Goal: Transaction & Acquisition: Purchase product/service

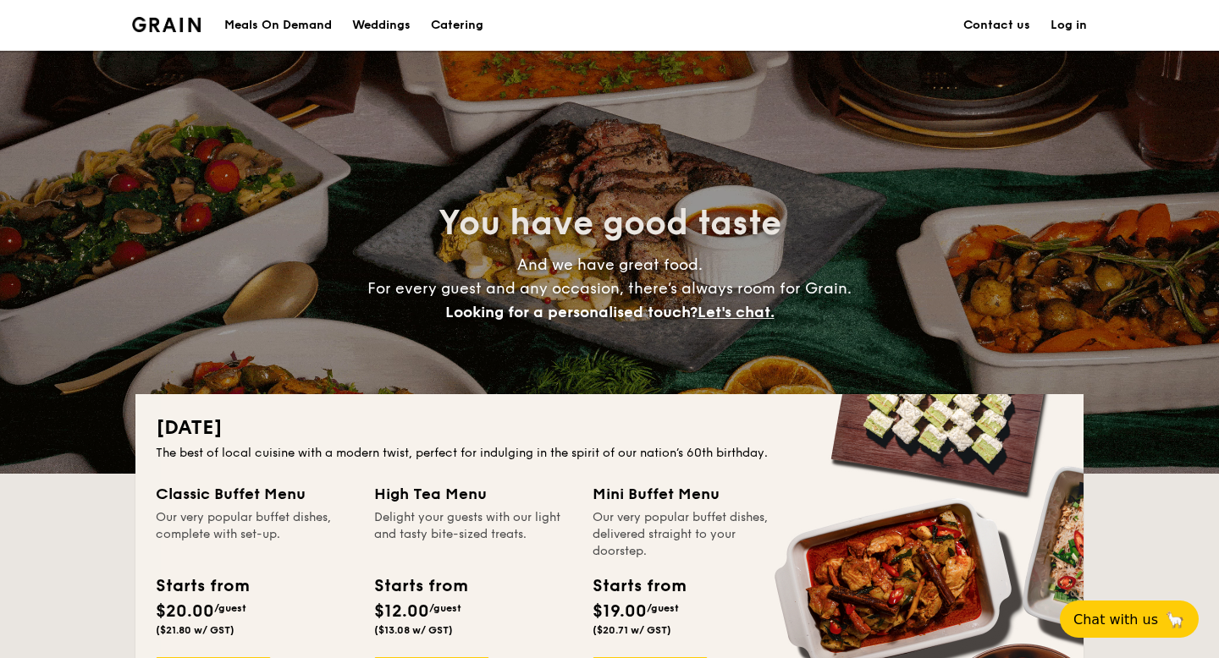
click at [1005, 28] on link "Contact us" at bounding box center [996, 25] width 67 height 51
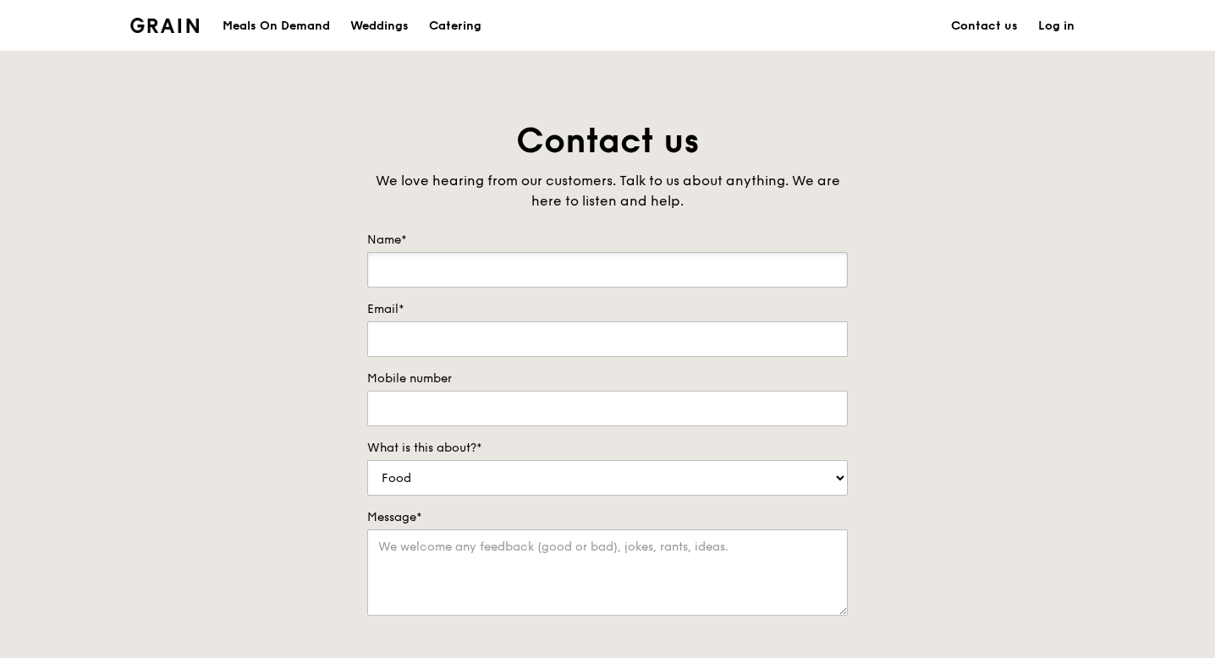
click at [543, 280] on input "Name*" at bounding box center [607, 270] width 481 height 36
type input "Ong Ching Wen"
type input "ong_ching_wen@mot.gov.sg"
click at [520, 405] on input "984317087" at bounding box center [607, 409] width 481 height 36
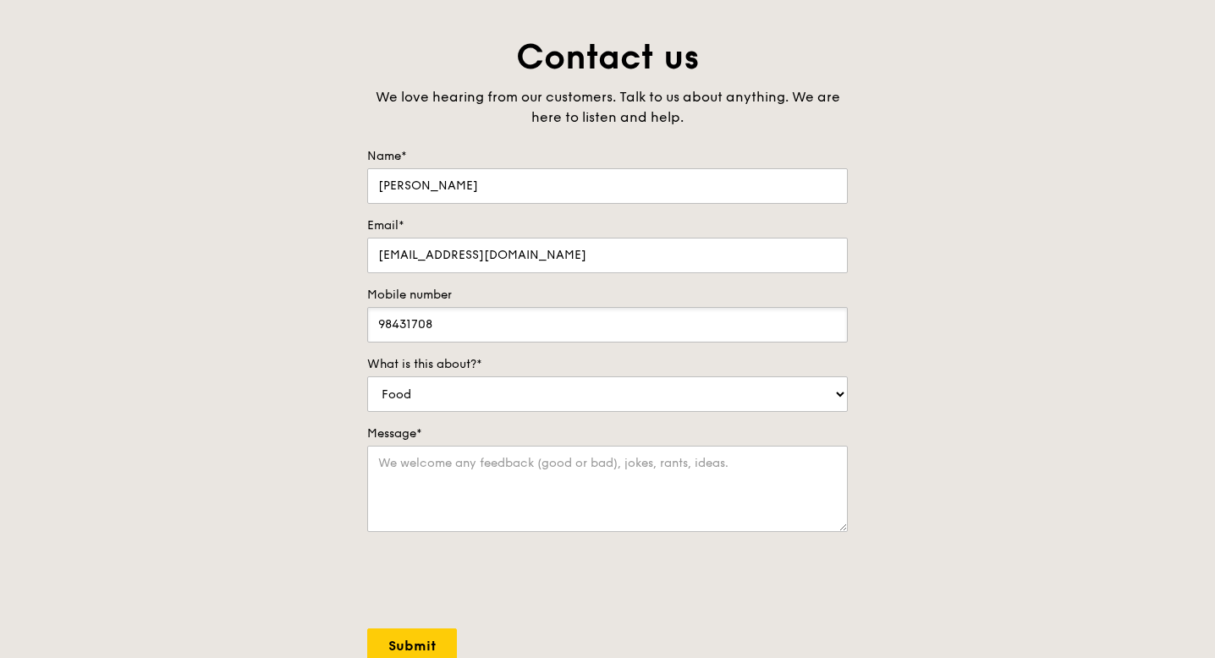
scroll to position [102, 0]
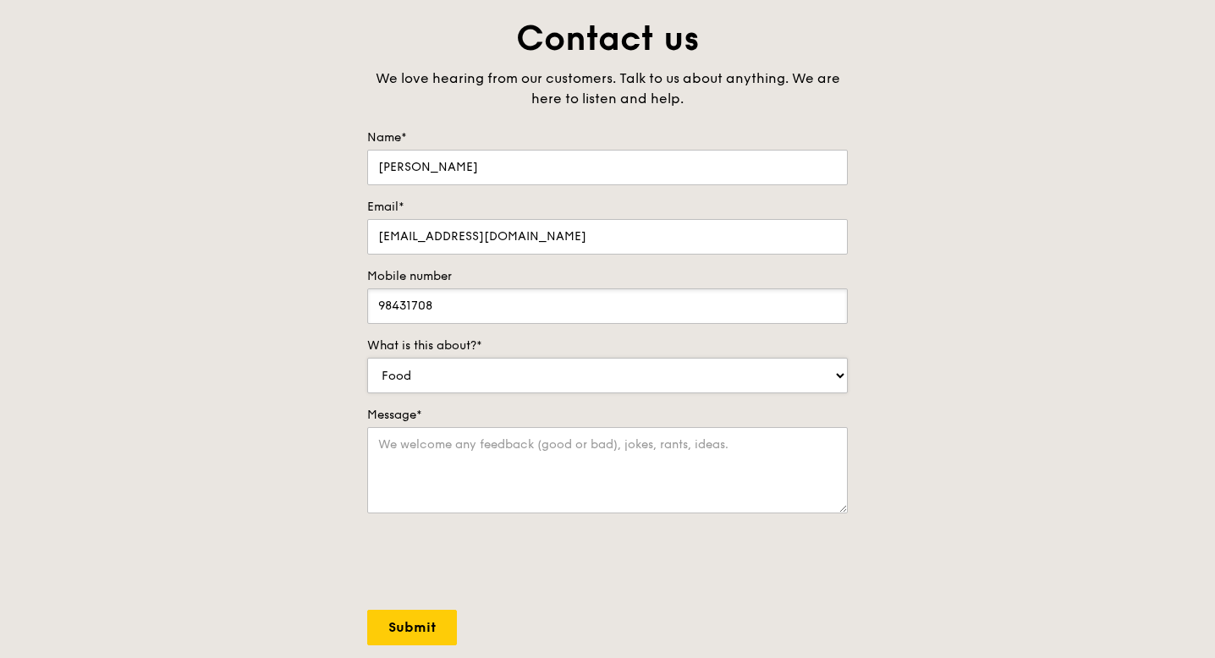
type input "98431708"
click at [476, 364] on select "Food Service Billing/Payment Catering Others" at bounding box center [607, 376] width 481 height 36
select select "Catering"
click at [456, 464] on textarea "Message*" at bounding box center [607, 470] width 481 height 86
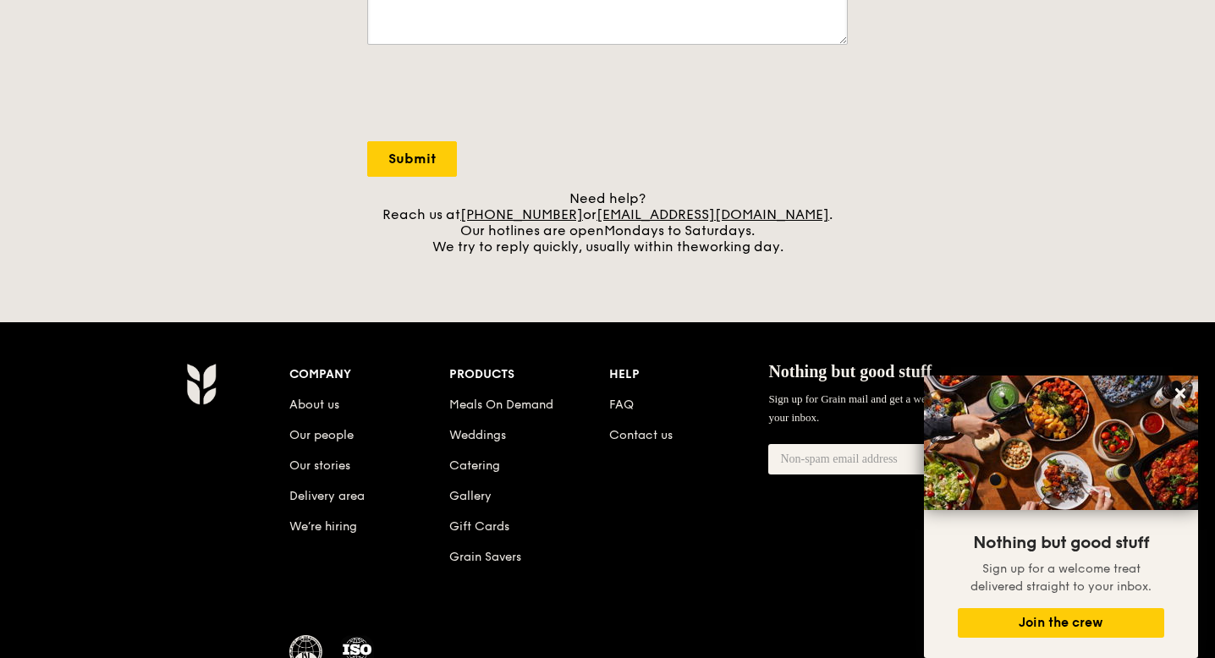
scroll to position [568, 0]
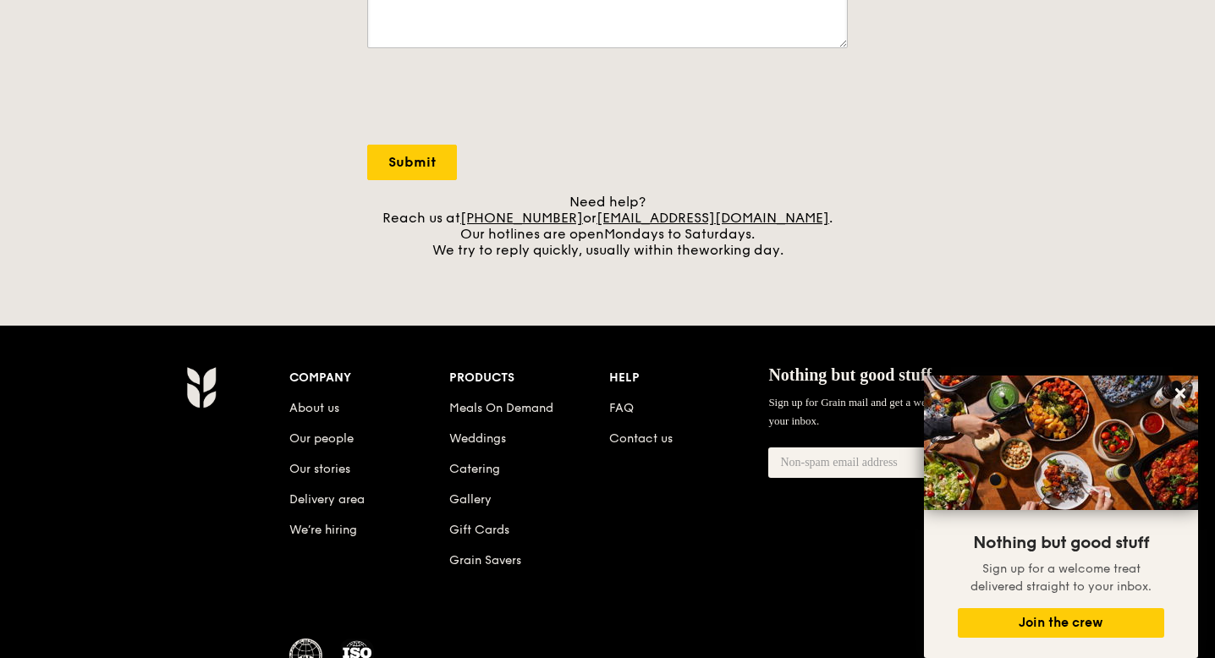
type textarea "Hi, can I have a"
drag, startPoint x: 795, startPoint y: 217, endPoint x: 623, endPoint y: 221, distance: 172.7
click at [622, 222] on div "Need help? Reach us at +65 3163 5335 or concierge@grain.com.sg . Our hotlines a…" at bounding box center [607, 226] width 481 height 64
copy div "concierge@grain.com.sg ."
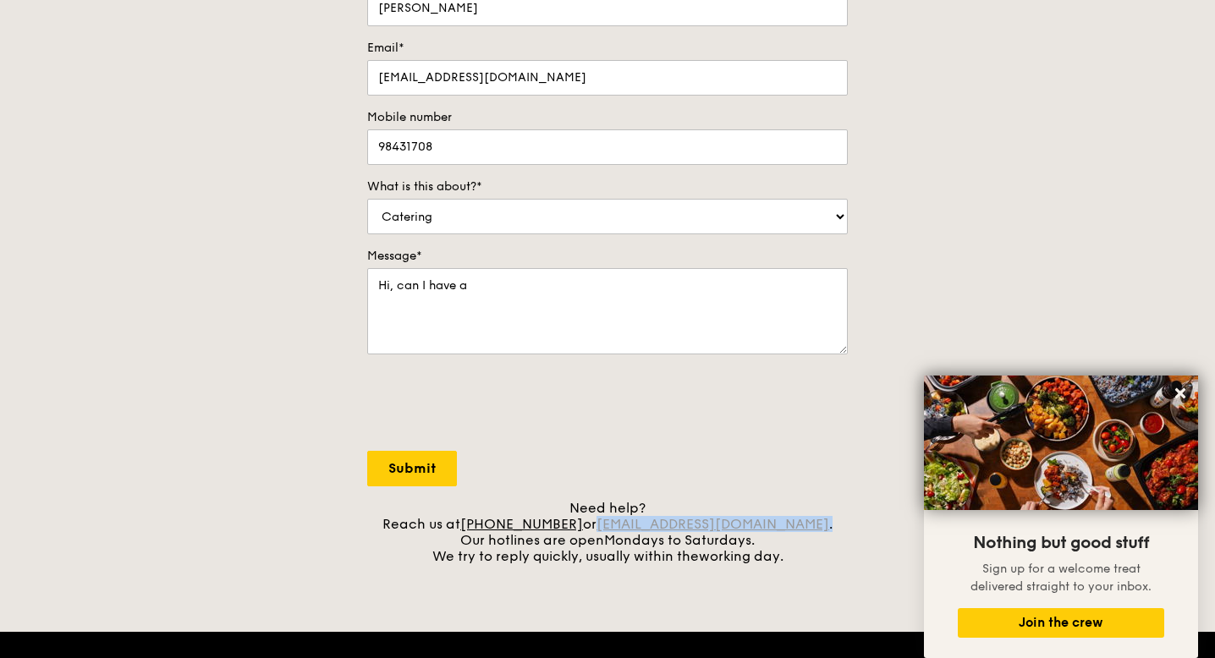
scroll to position [0, 0]
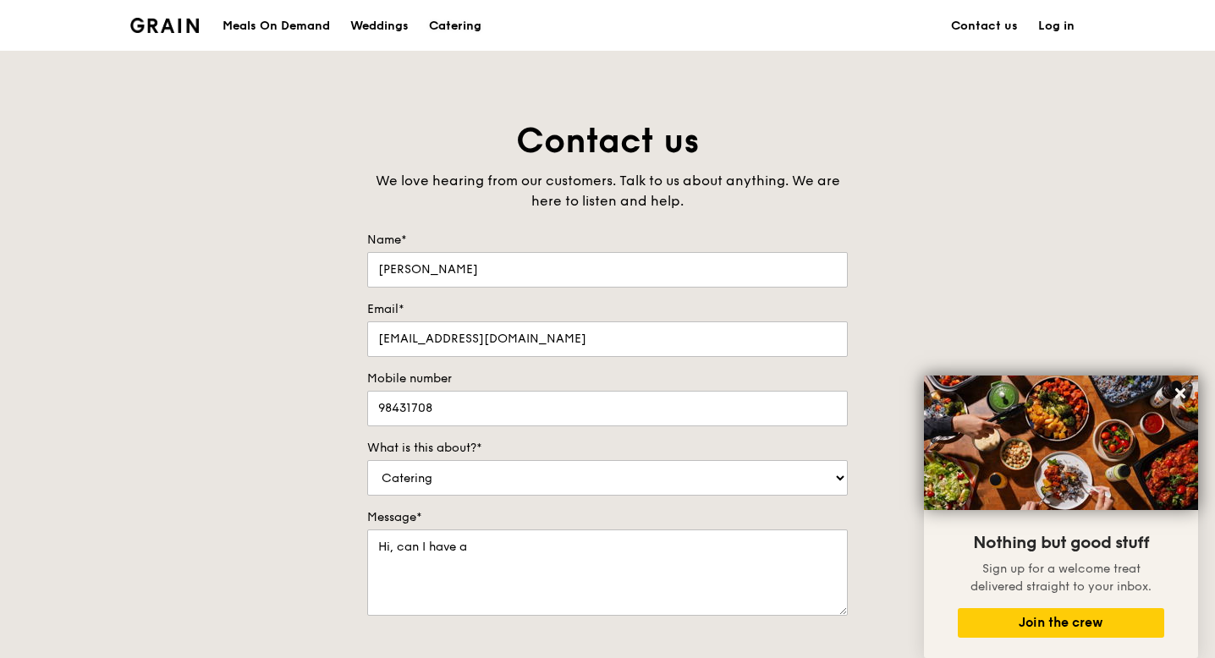
click at [465, 35] on div "Catering" at bounding box center [455, 26] width 52 height 51
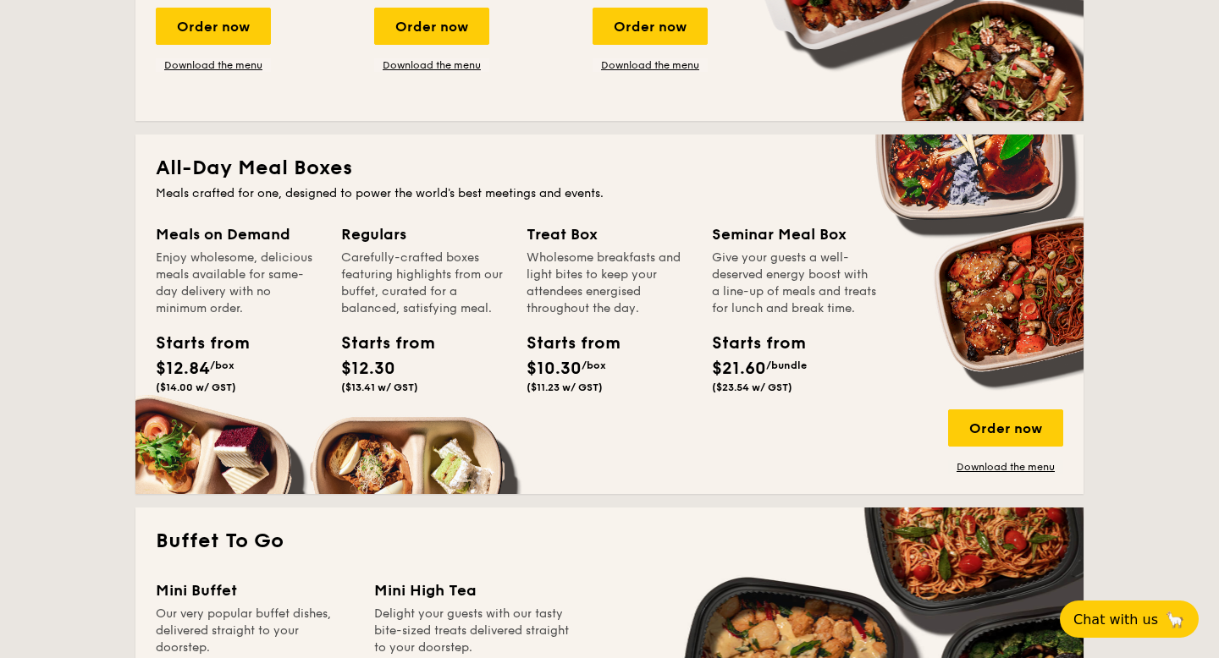
scroll to position [1010, 0]
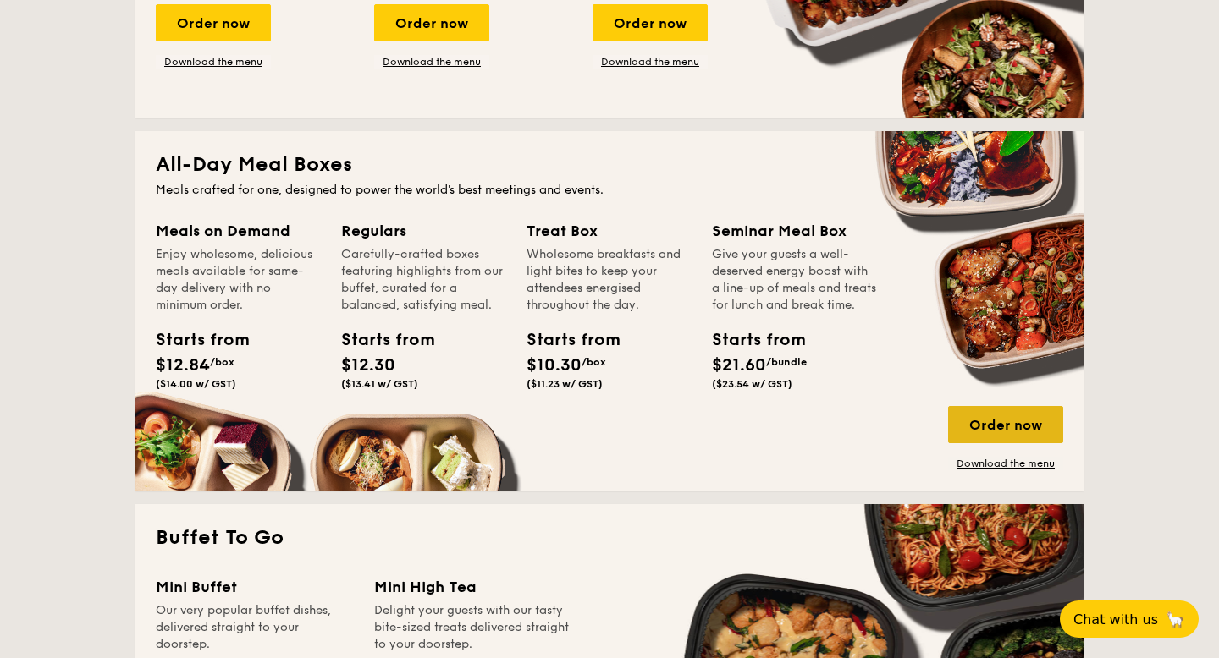
click at [968, 419] on div "Order now" at bounding box center [1005, 424] width 115 height 37
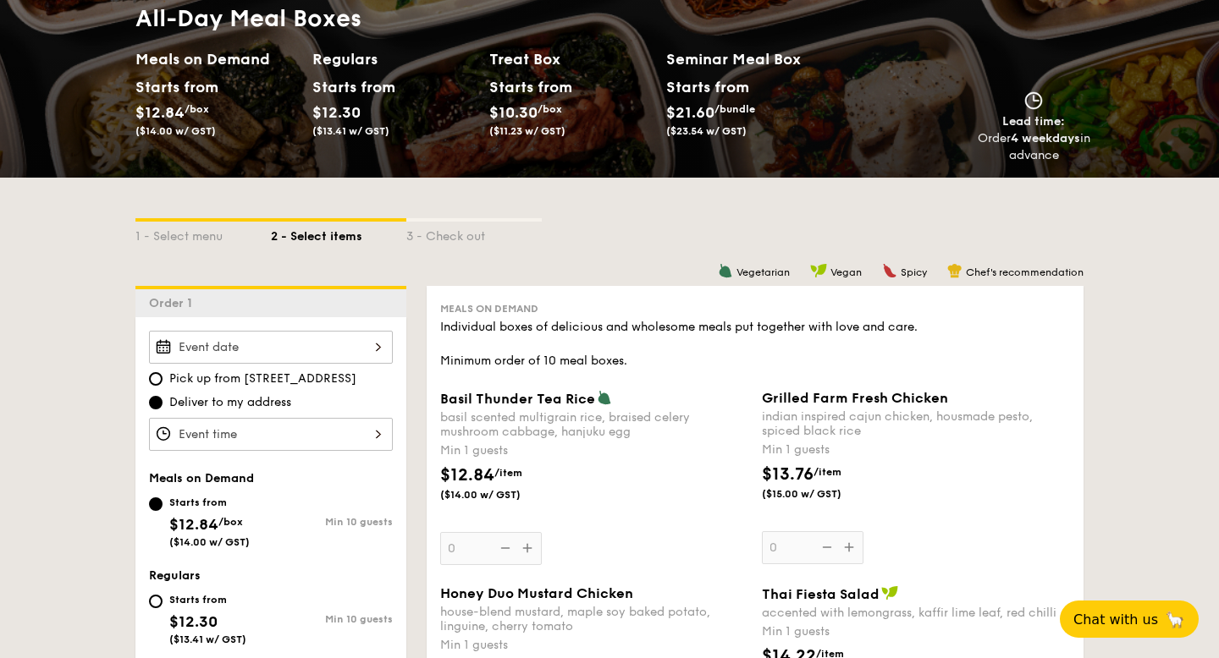
scroll to position [294, 0]
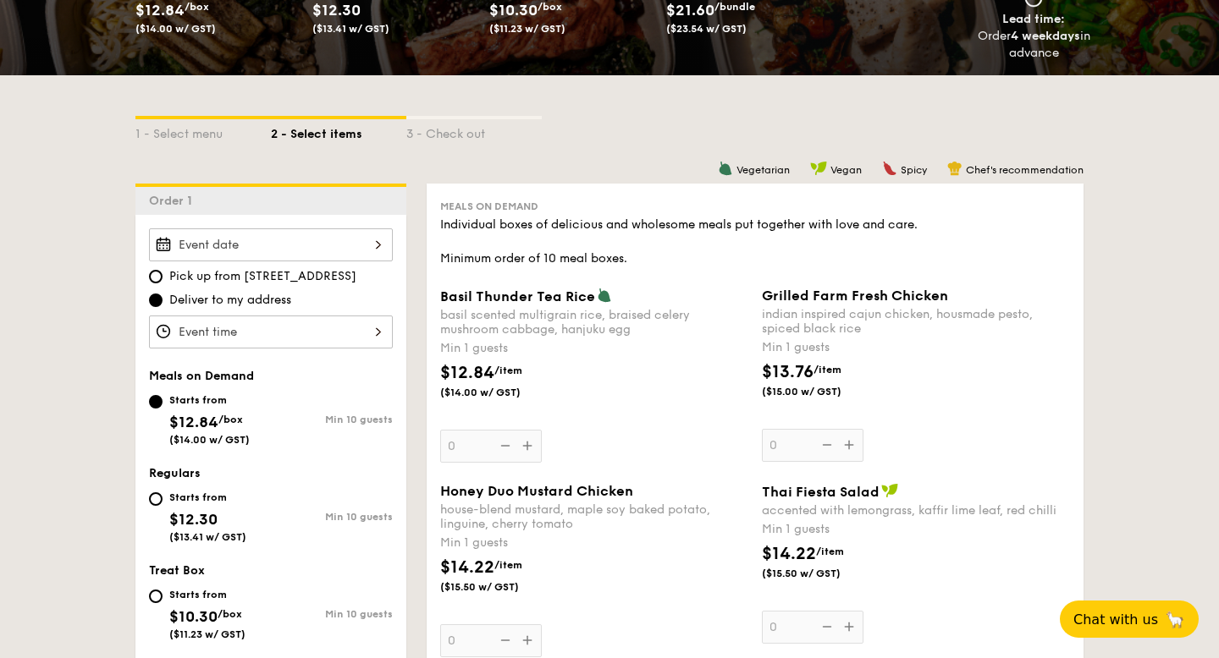
click at [369, 234] on div at bounding box center [271, 244] width 244 height 33
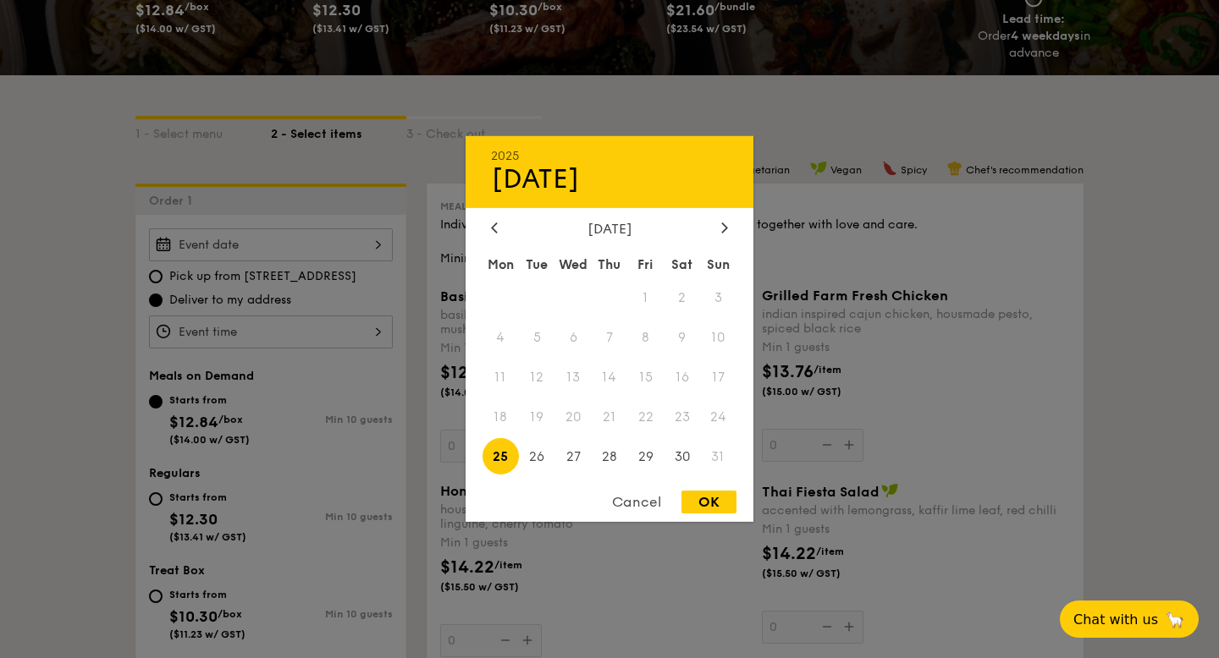
click at [504, 454] on span "25" at bounding box center [500, 456] width 36 height 36
click at [707, 491] on div "2025 Aug 25 August 2025 Mon Tue Wed Thu Fri Sat Sun 1 2 3 4 5 6 7 8 9 10 11 12 …" at bounding box center [609, 329] width 288 height 386
click at [693, 493] on div "OK" at bounding box center [708, 502] width 55 height 23
type input "Aug 25, 2025"
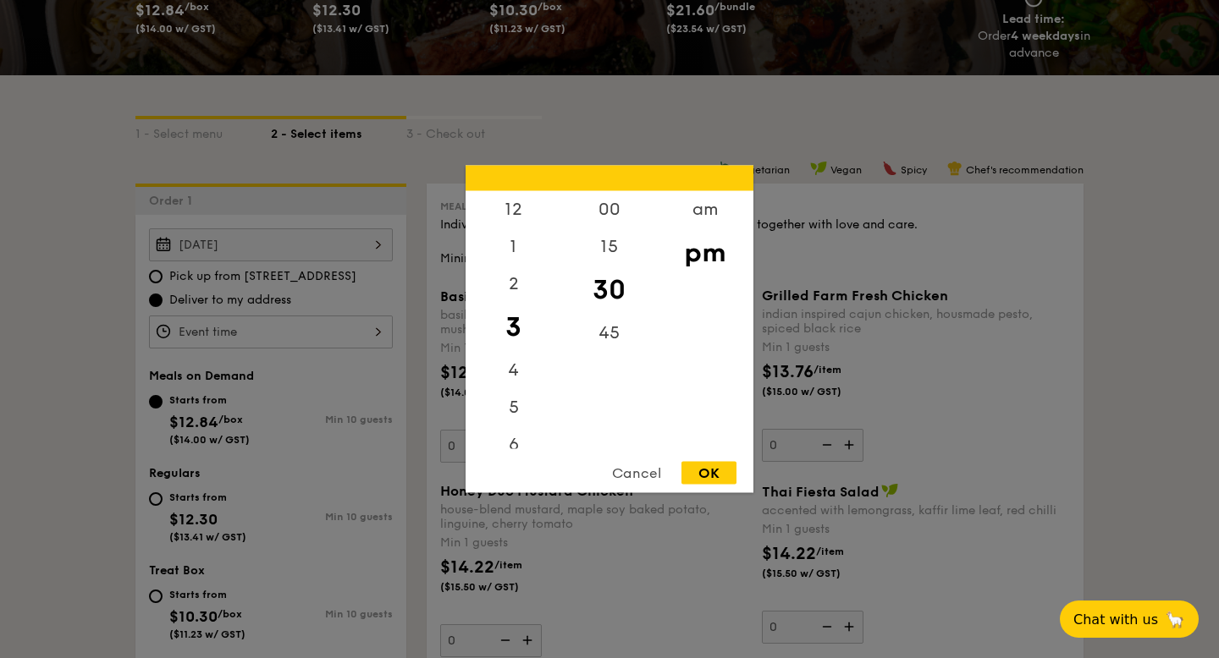
click at [317, 337] on div "12 1 2 3 4 5 6 7 8 9 10 11 00 15 30 45 am pm Cancel OK" at bounding box center [271, 332] width 244 height 33
click at [516, 206] on div "12" at bounding box center [513, 215] width 96 height 49
click at [608, 292] on div "30" at bounding box center [609, 290] width 96 height 49
click at [720, 462] on div "OK" at bounding box center [708, 473] width 55 height 23
type input "12:30PM"
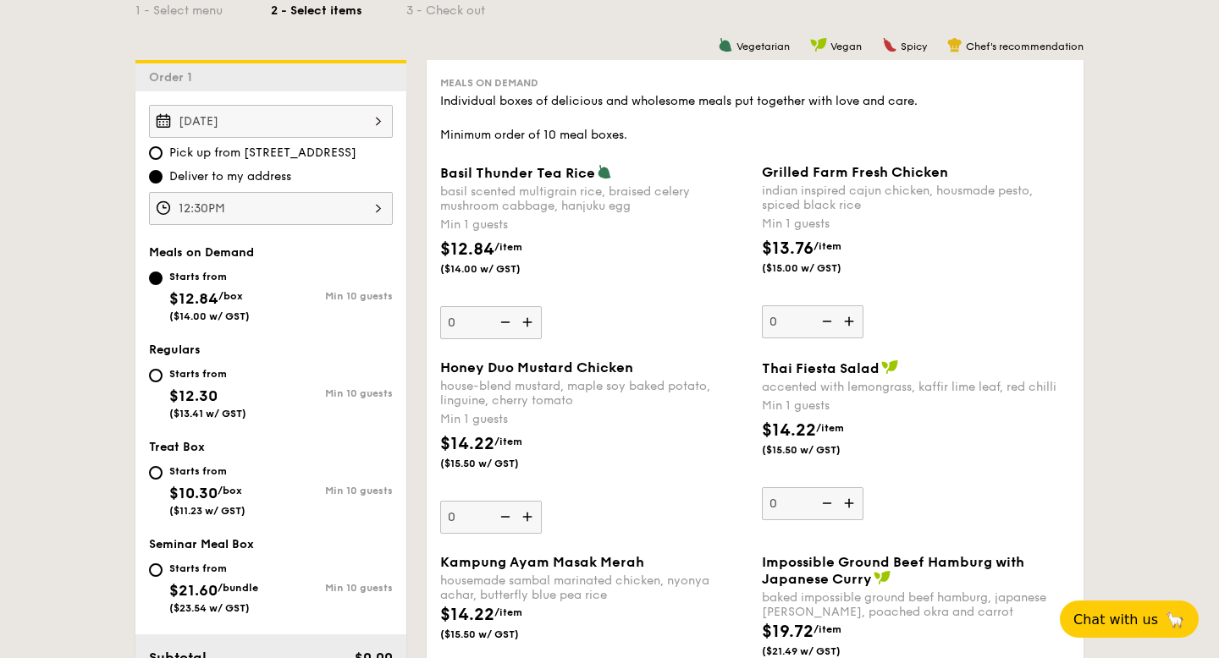
scroll to position [436, 0]
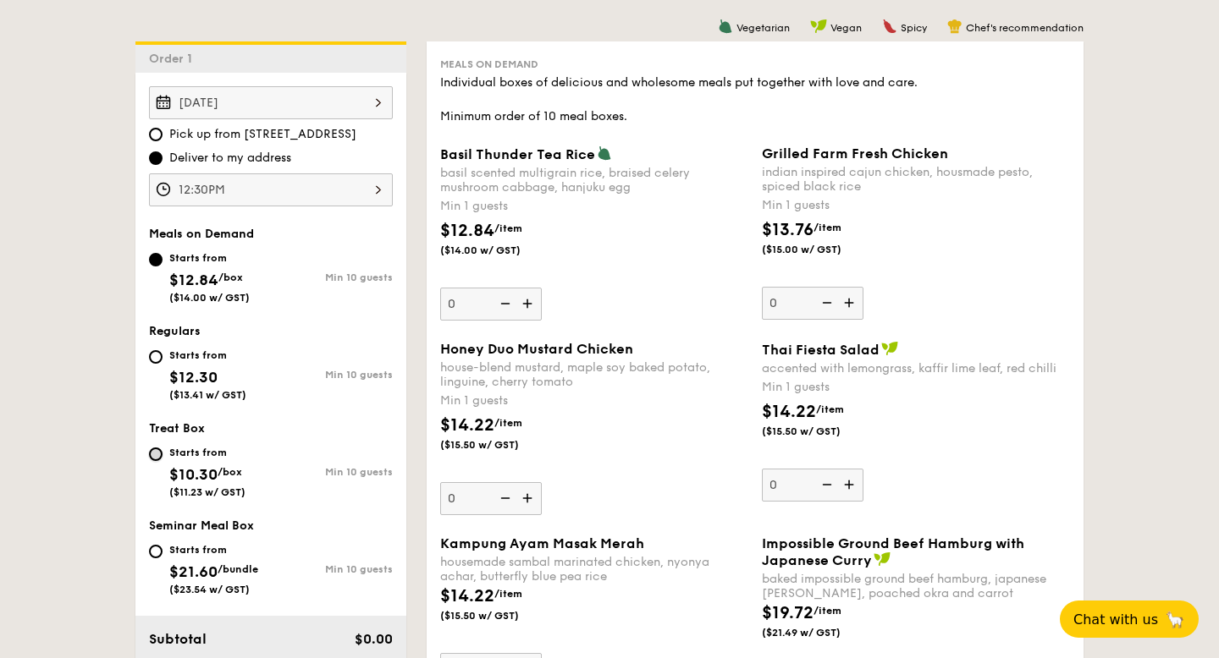
click at [158, 457] on input "Starts from $10.30 /box ($11.23 w/ GST) Min 10 guests" at bounding box center [156, 455] width 14 height 14
radio input "true"
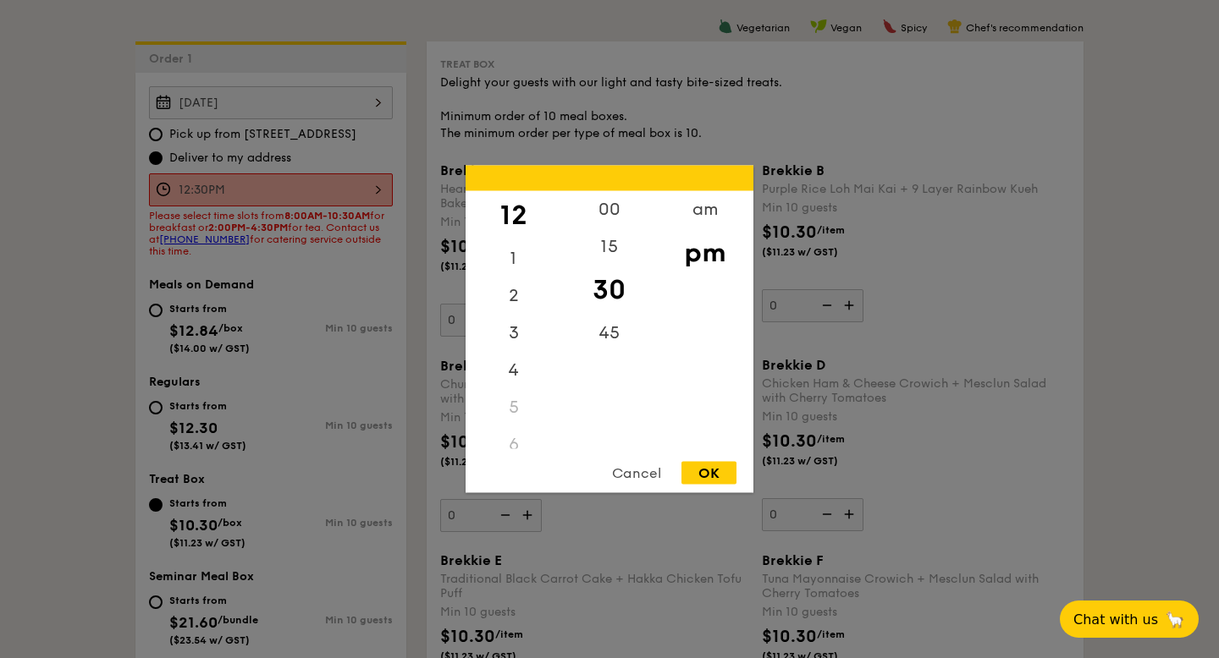
click at [260, 175] on div "12:30PM 12 1 2 3 4 5 6 7 8 9 10 11 00 15 30 45 am pm Cancel OK" at bounding box center [271, 189] width 244 height 33
click at [515, 301] on div "2" at bounding box center [513, 302] width 96 height 49
click at [723, 462] on div "OK" at bounding box center [708, 473] width 55 height 23
type input "2:30PM"
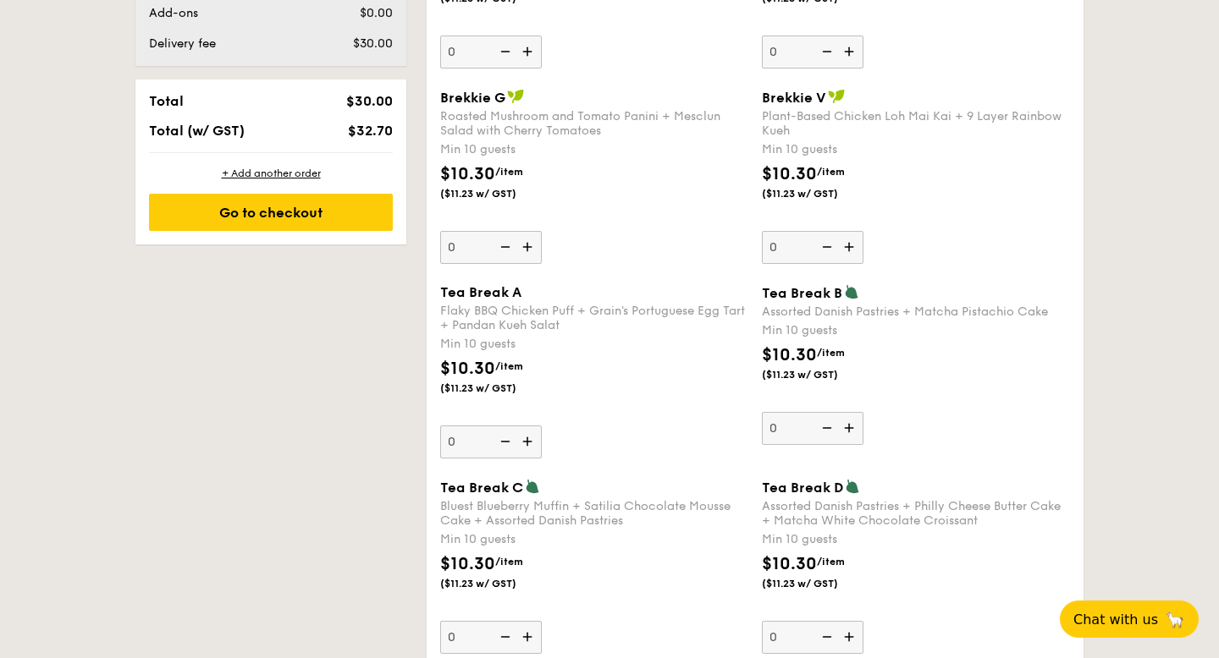
scroll to position [1095, 0]
type input "29"
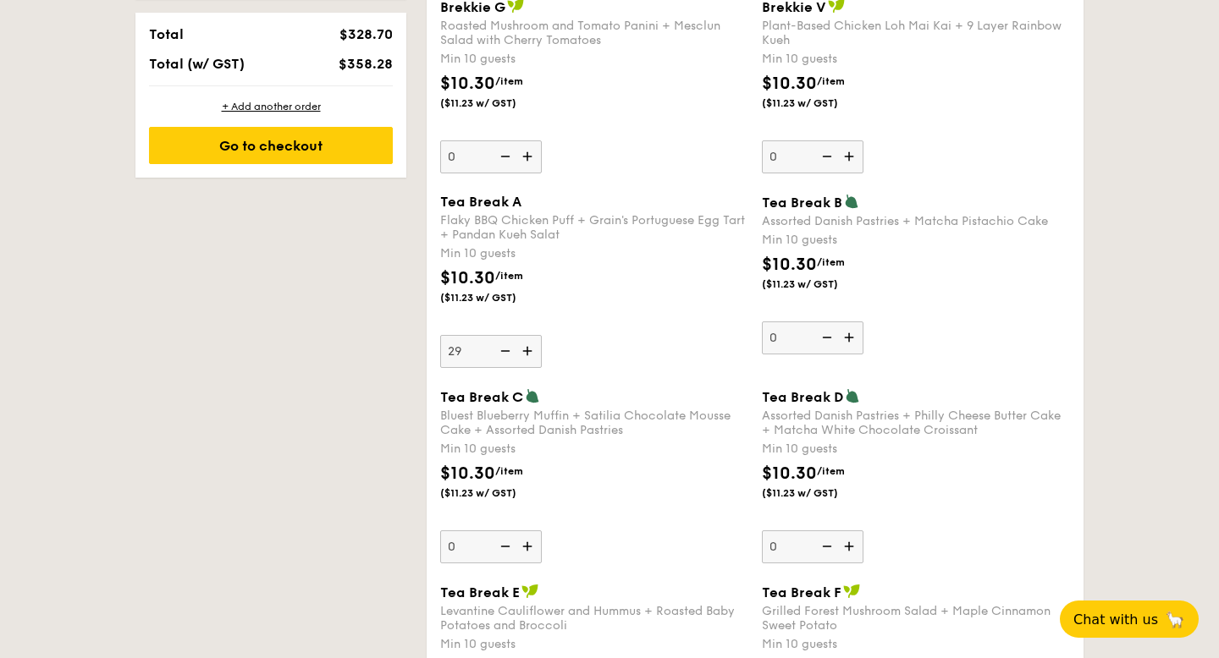
scroll to position [1207, 0]
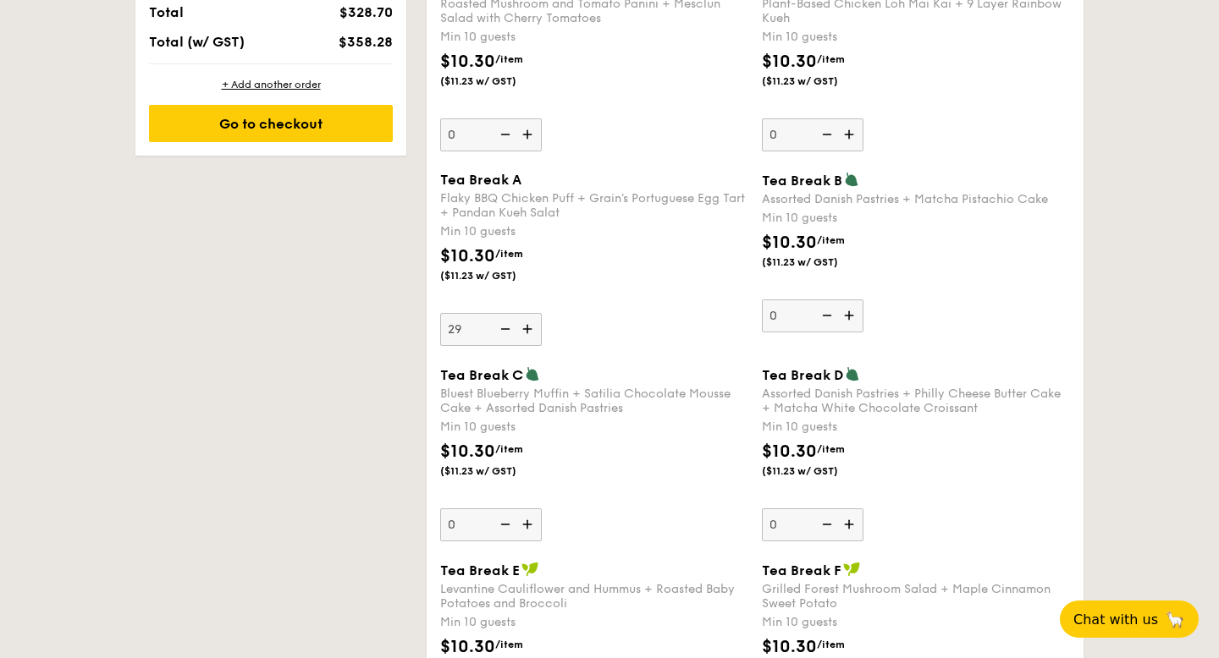
click at [536, 532] on img at bounding box center [528, 525] width 25 height 32
click at [536, 532] on input "0" at bounding box center [491, 525] width 102 height 33
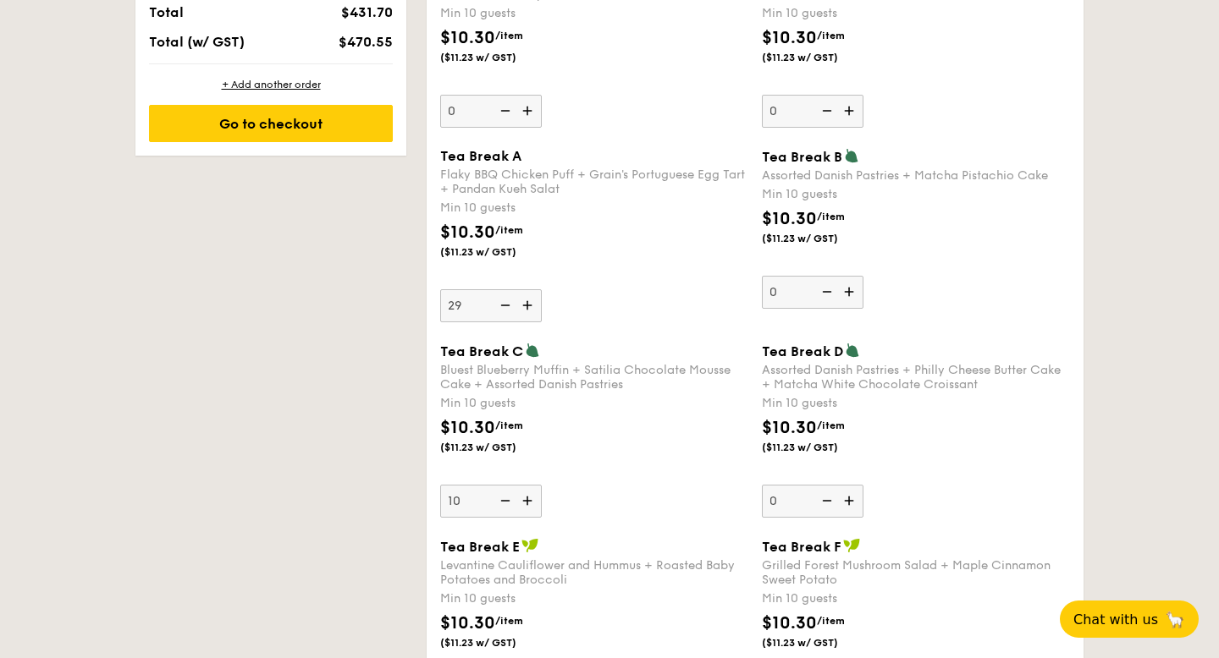
click at [504, 501] on img at bounding box center [503, 501] width 25 height 32
click at [504, 501] on input "10" at bounding box center [491, 501] width 102 height 33
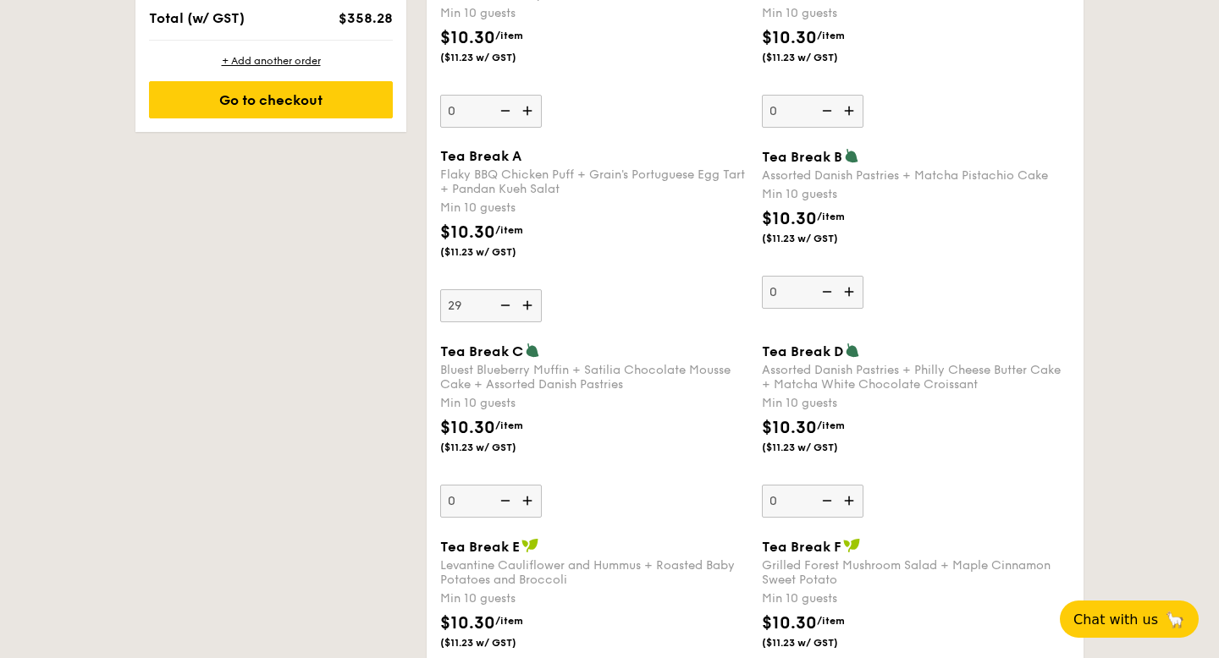
scroll to position [1207, 0]
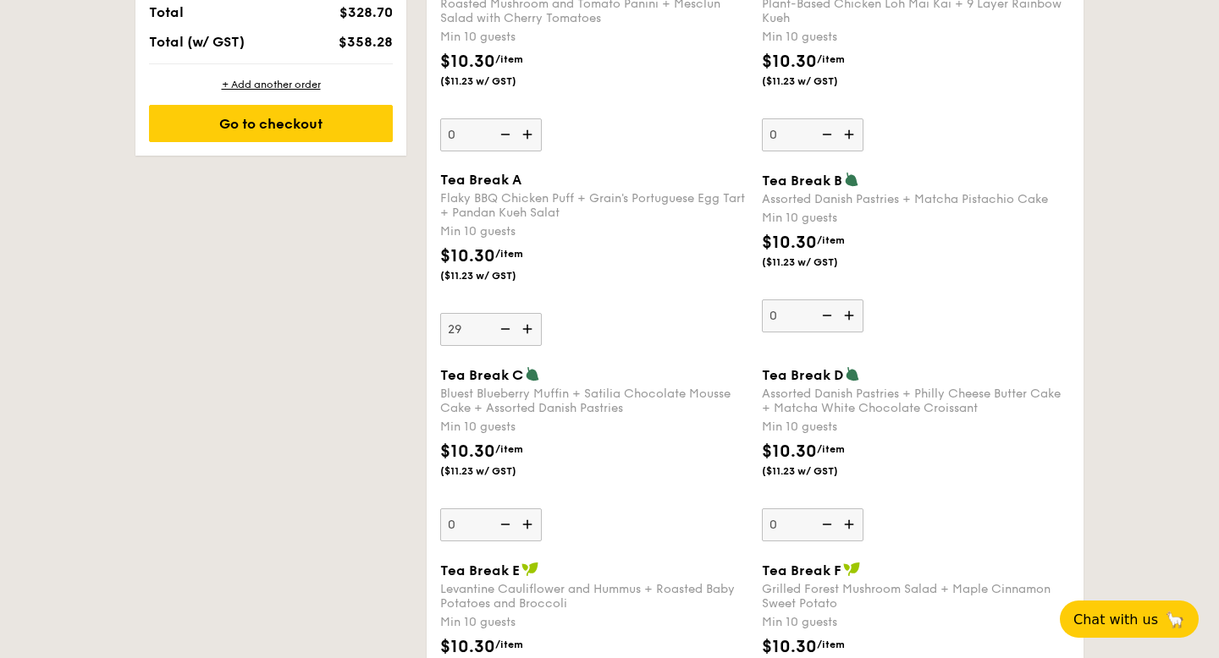
click at [525, 525] on img at bounding box center [528, 525] width 25 height 32
click at [525, 525] on input "0" at bounding box center [491, 525] width 102 height 33
type input "10"
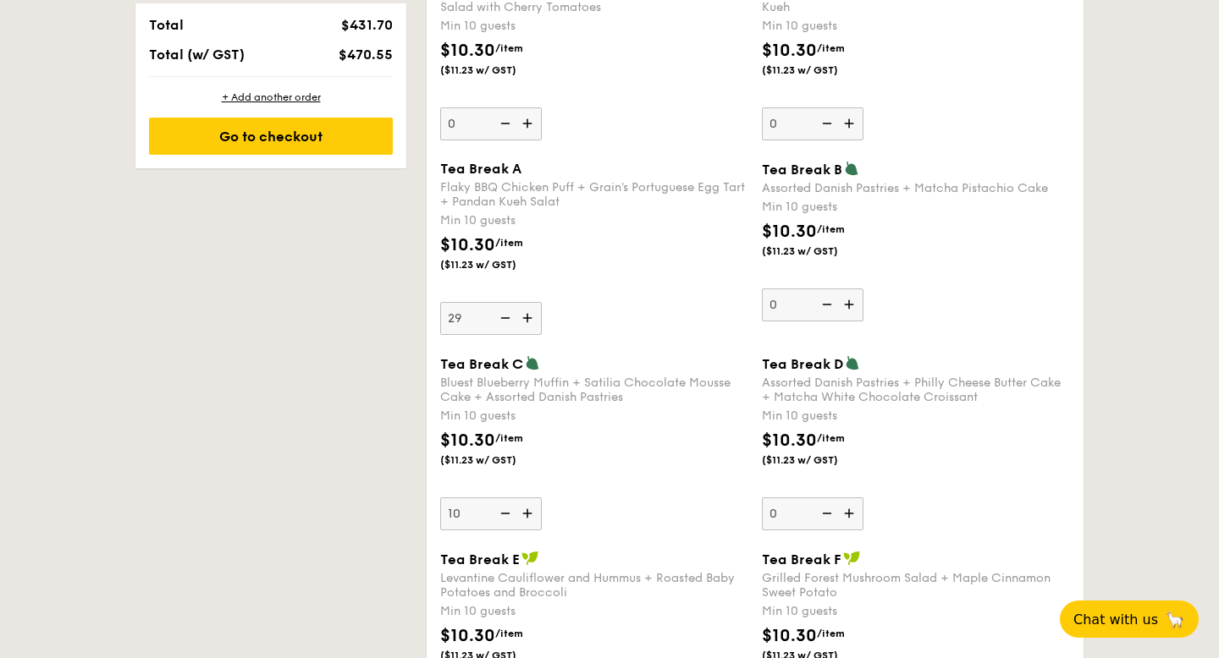
scroll to position [1214, 0]
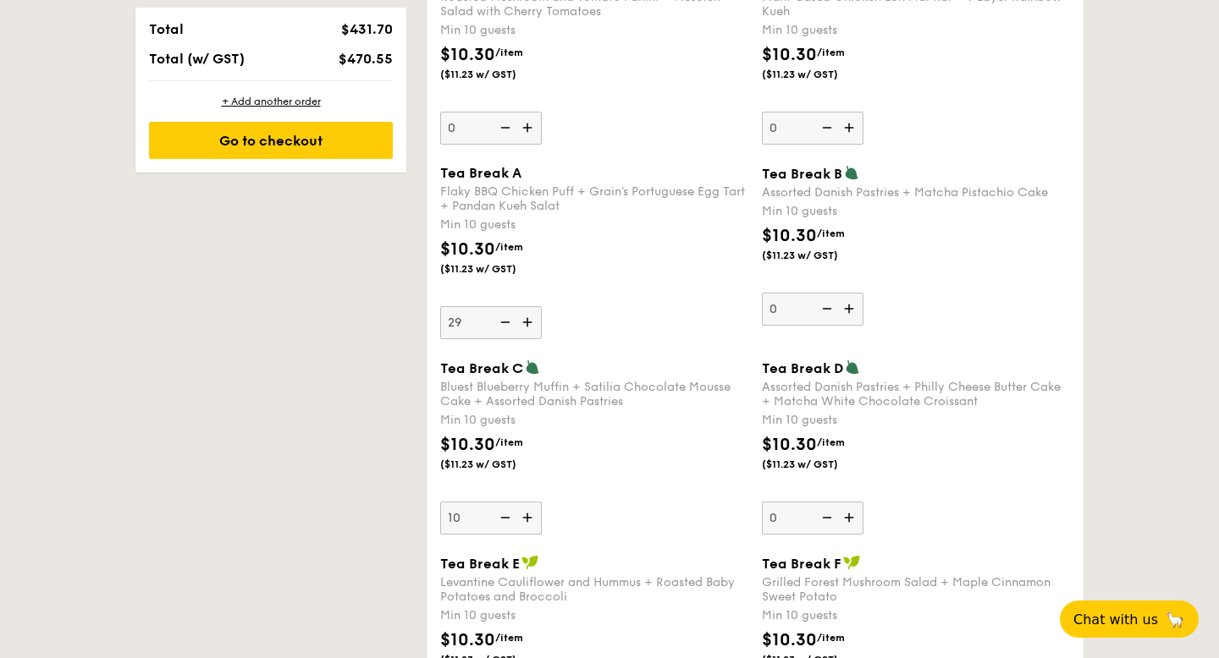
drag, startPoint x: 472, startPoint y: 322, endPoint x: 436, endPoint y: 327, distance: 36.6
click at [436, 327] on div "Tea Break A Flaky BBQ Chicken Puff + Grain's Portuguese Egg Tart + Pandan Kueh …" at bounding box center [594, 252] width 322 height 174
type input "20"
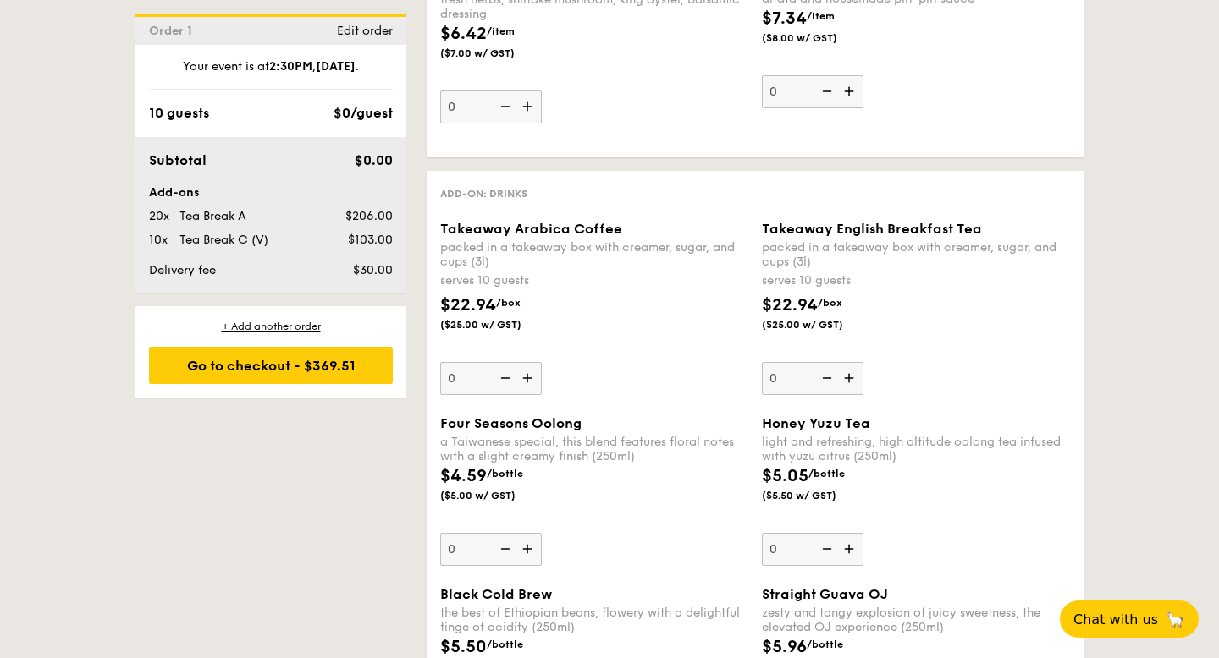
scroll to position [2711, 0]
click at [531, 383] on img at bounding box center [528, 380] width 25 height 32
click at [531, 383] on input "0" at bounding box center [491, 380] width 102 height 33
type input "1"
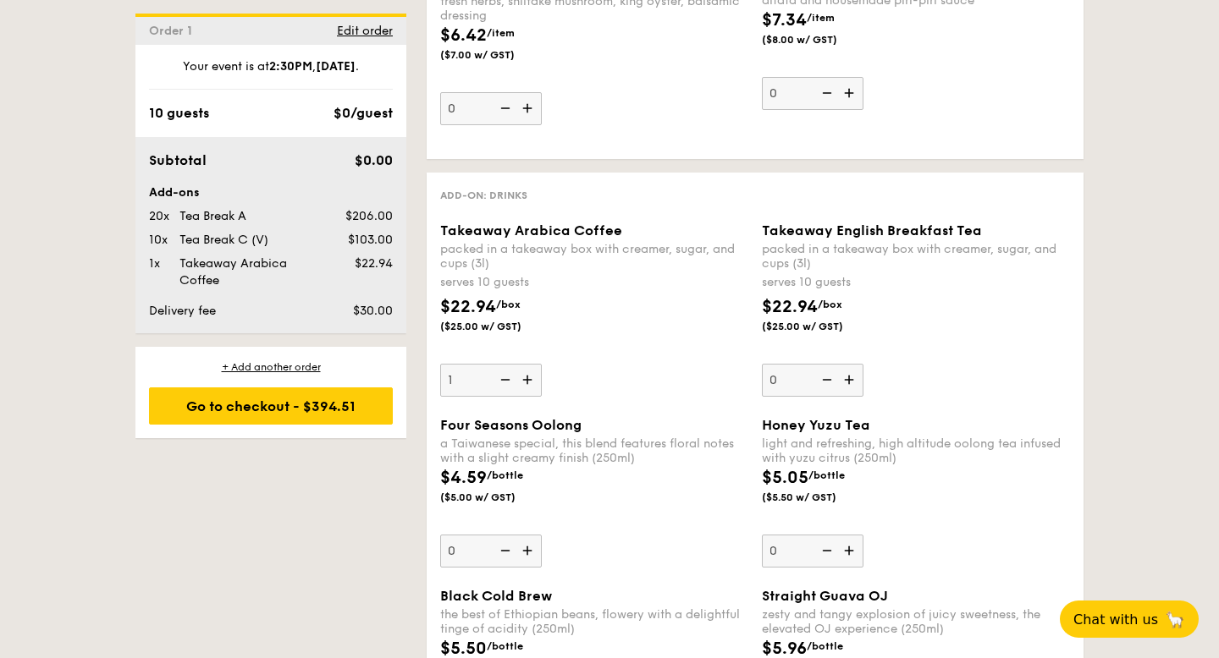
click at [850, 391] on img at bounding box center [850, 380] width 25 height 32
click at [850, 391] on input "0" at bounding box center [813, 380] width 102 height 33
type input "1"
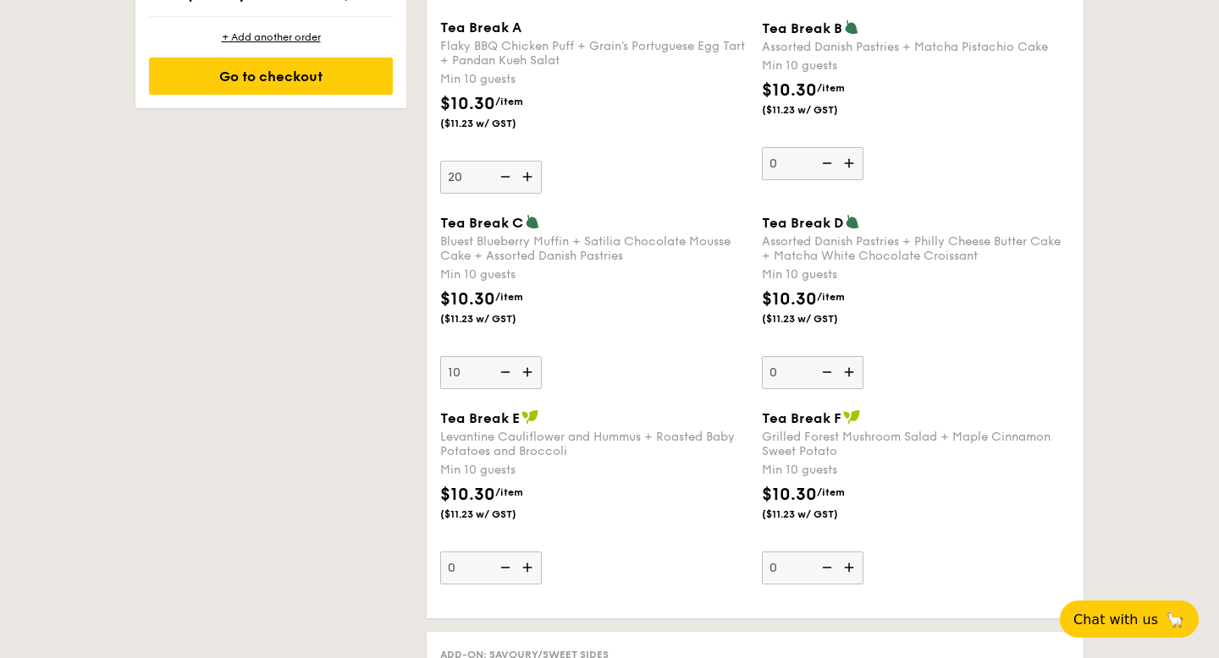
scroll to position [1354, 0]
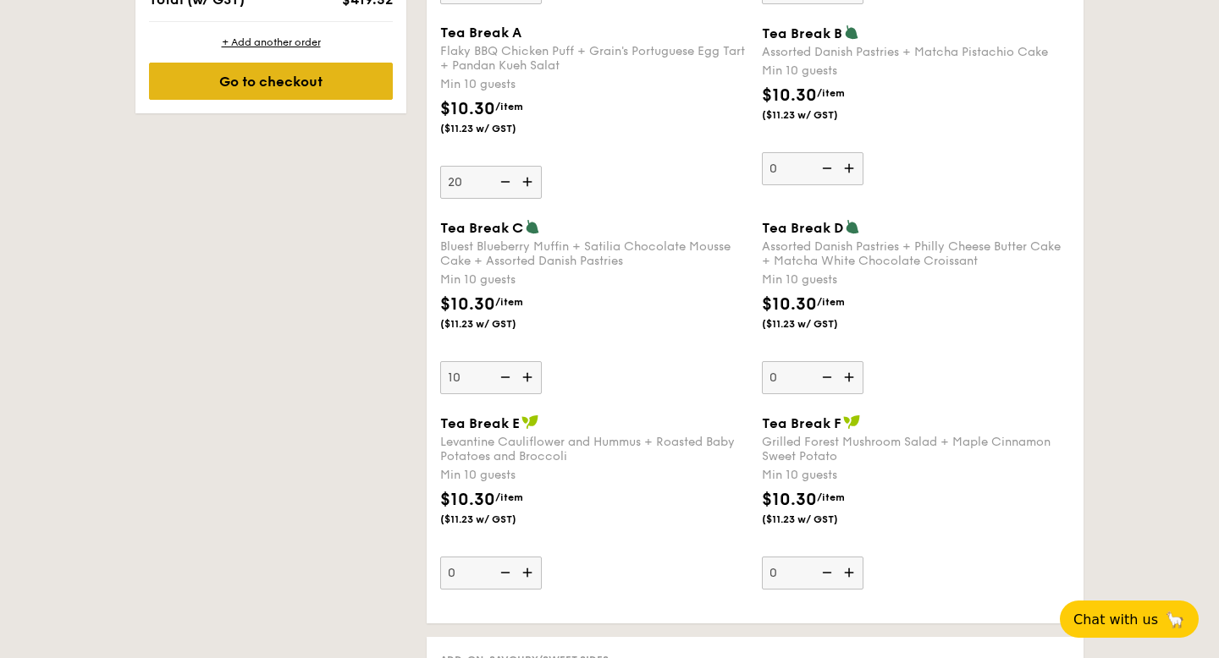
click at [332, 69] on div "Go to checkout" at bounding box center [271, 81] width 244 height 37
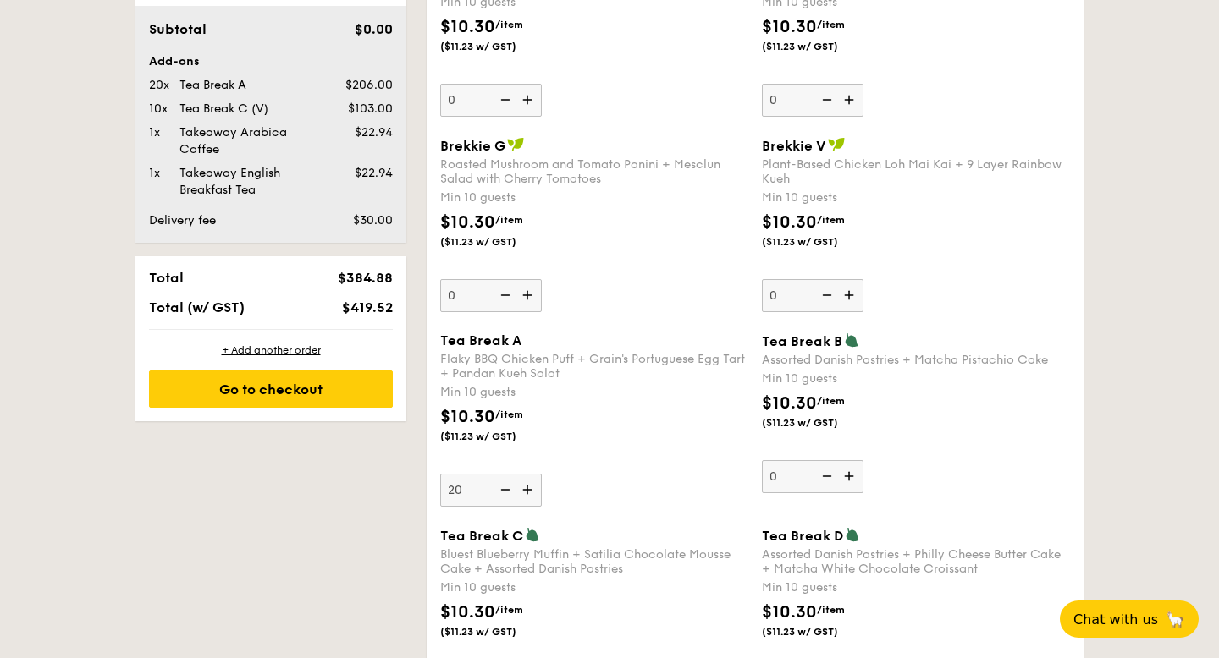
scroll to position [1040, 0]
